Goal: Task Accomplishment & Management: Manage account settings

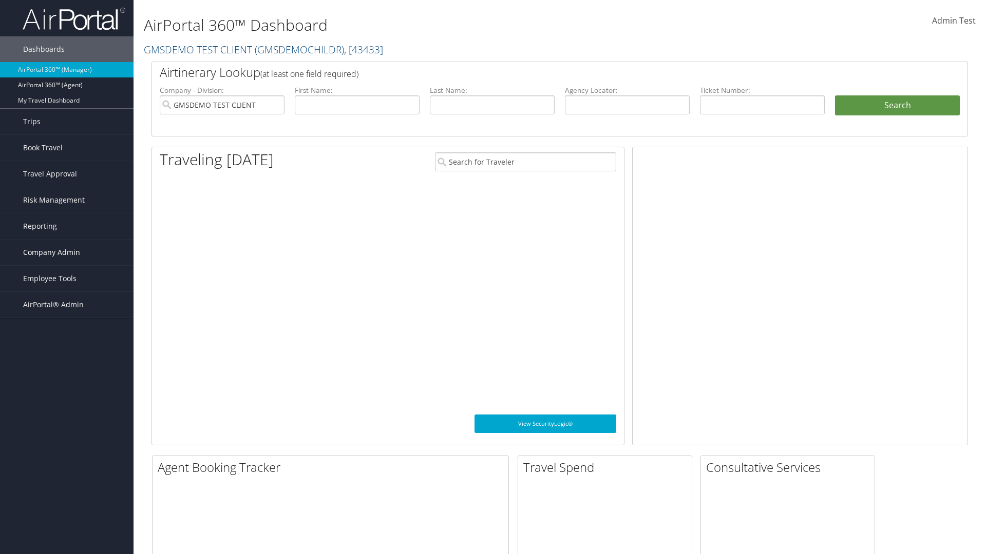
click at [67, 253] on span "Company Admin" at bounding box center [51, 253] width 57 height 26
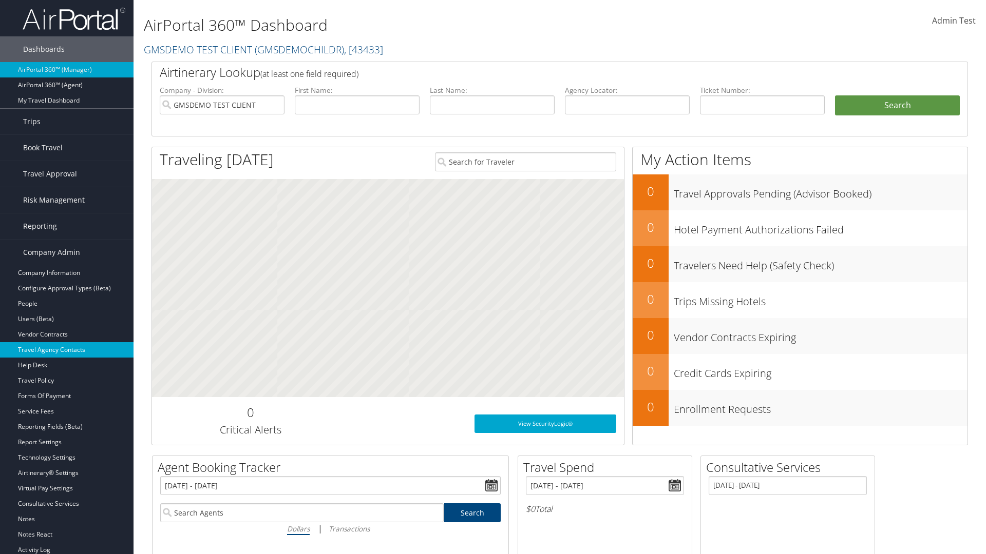
click at [67, 350] on link "Travel Agency Contacts" at bounding box center [66, 349] width 133 height 15
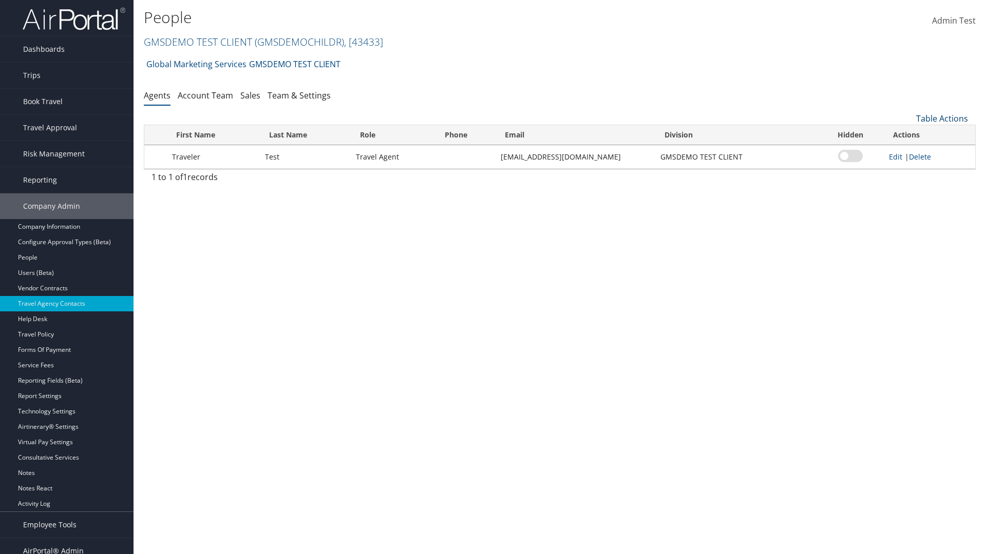
click at [941, 119] on link "Table Actions" at bounding box center [942, 118] width 52 height 11
click at [907, 152] on link "Add New Contact" at bounding box center [907, 151] width 135 height 17
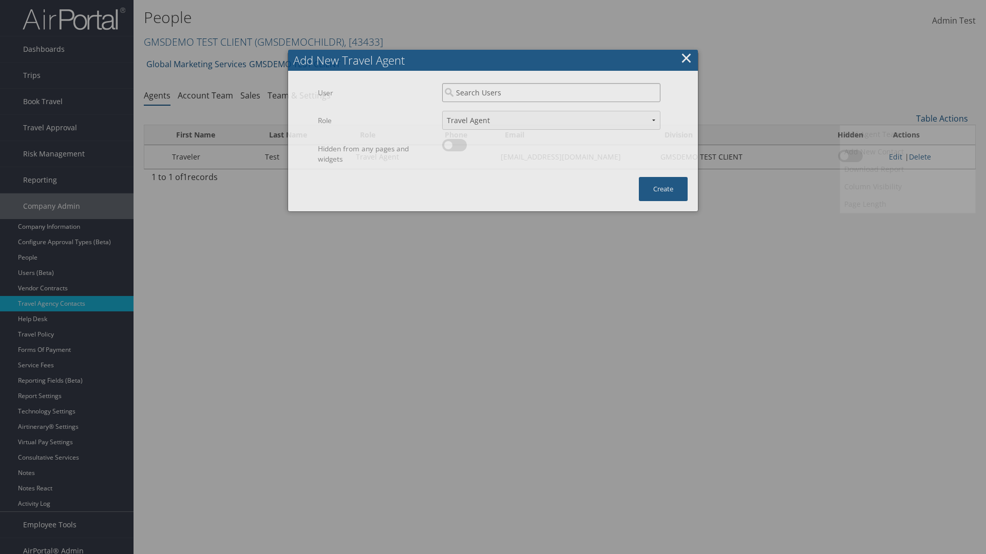
click at [551, 92] on input "search" at bounding box center [551, 92] width 218 height 19
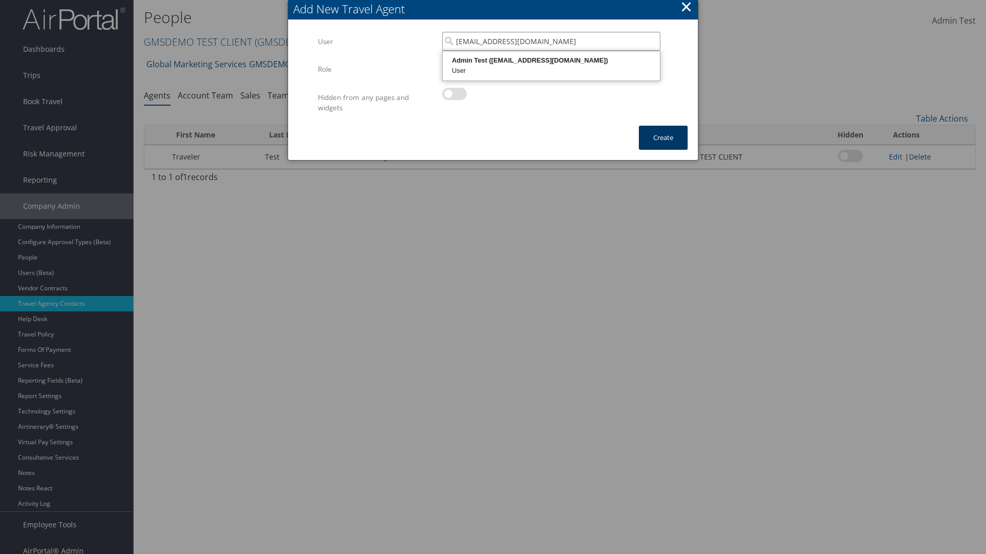
click at [551, 66] on div "User" at bounding box center [551, 71] width 214 height 10
type input "Admin Test"
click at [663, 138] on button "Create" at bounding box center [663, 138] width 49 height 24
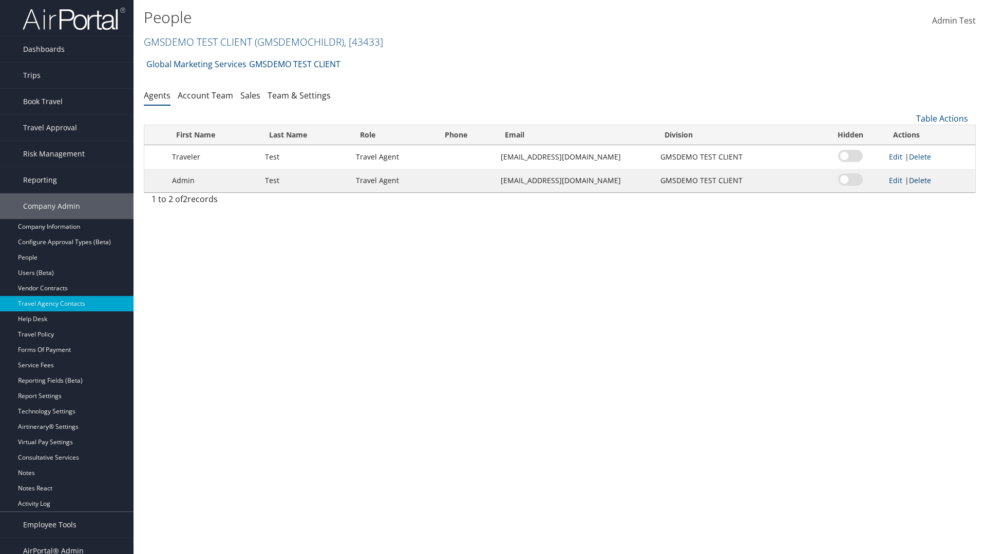
click at [920, 180] on link "Delete" at bounding box center [920, 181] width 22 height 10
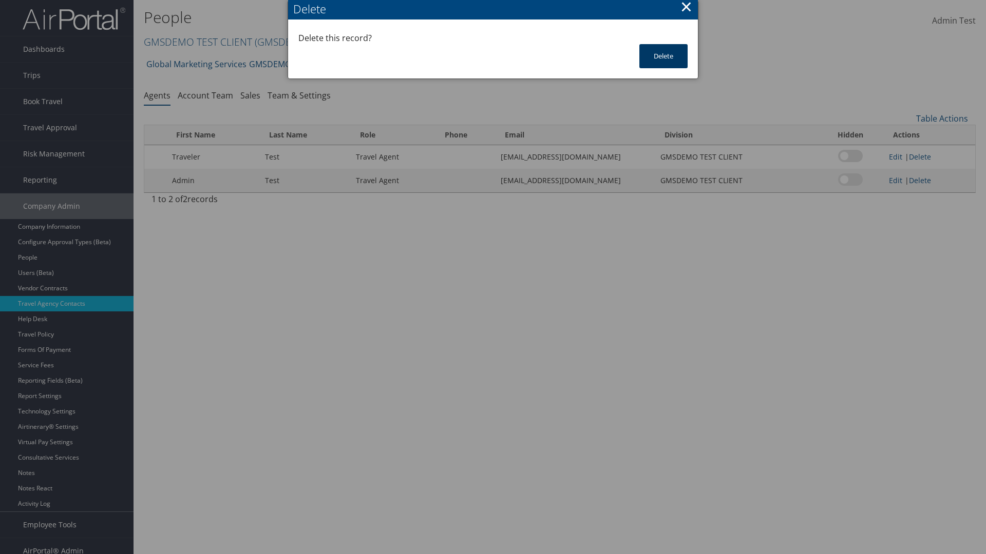
click at [663, 56] on button "Delete" at bounding box center [663, 56] width 48 height 24
